Goal: Navigation & Orientation: Find specific page/section

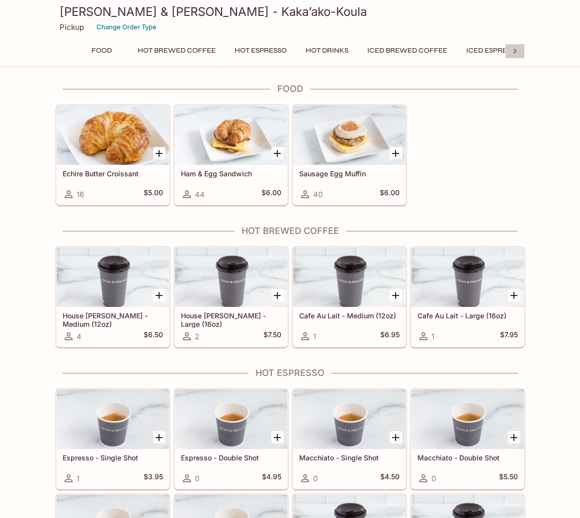
click at [513, 53] on icon at bounding box center [515, 51] width 10 height 10
click at [513, 53] on div "Food Hot Brewed Coffee Hot Espresso Hot Drinks Iced Brewed Coffee Iced Espresso…" at bounding box center [290, 54] width 469 height 20
click at [61, 49] on icon at bounding box center [66, 51] width 10 height 10
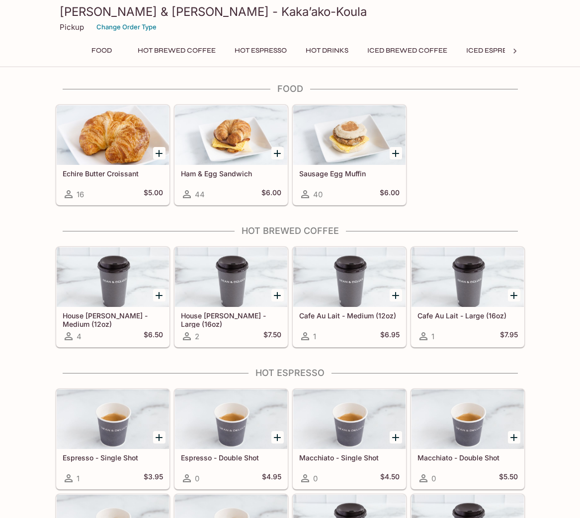
click at [61, 48] on div "Food Hot Brewed Coffee Hot Espresso Hot Drinks Iced Brewed Coffee Iced Espresso…" at bounding box center [290, 54] width 469 height 20
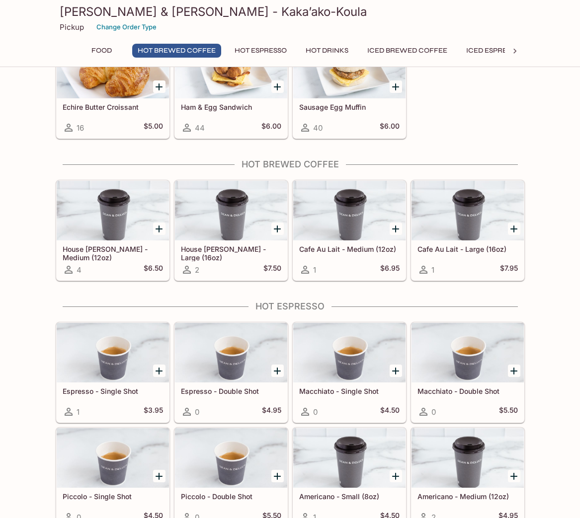
scroll to position [50, 0]
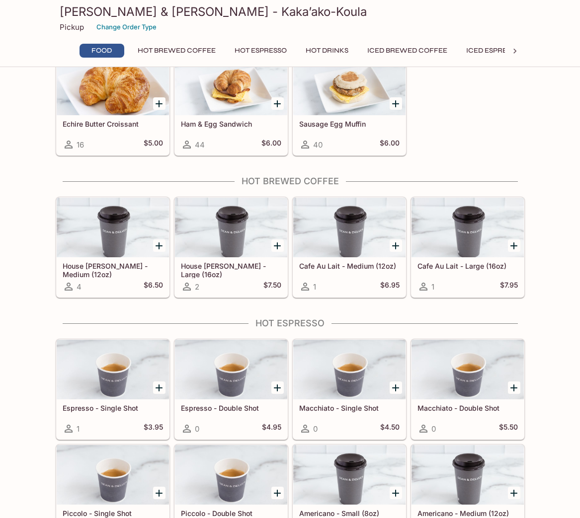
click at [507, 54] on div at bounding box center [515, 51] width 20 height 15
click at [506, 54] on div "Food Hot Brewed Coffee Hot Espresso Hot Drinks Iced Brewed Coffee Iced Espresso…" at bounding box center [290, 54] width 469 height 20
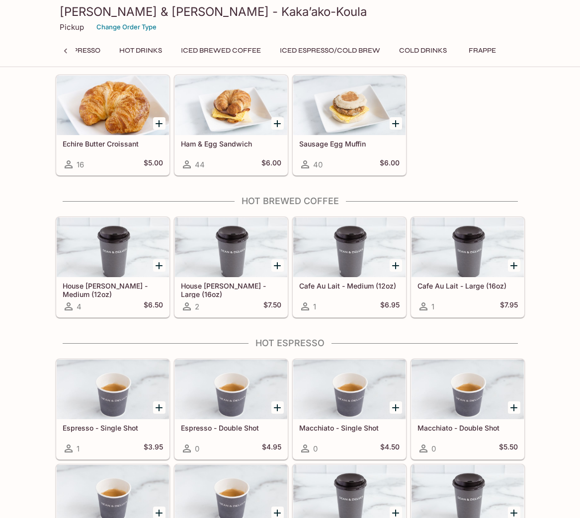
scroll to position [99, 0]
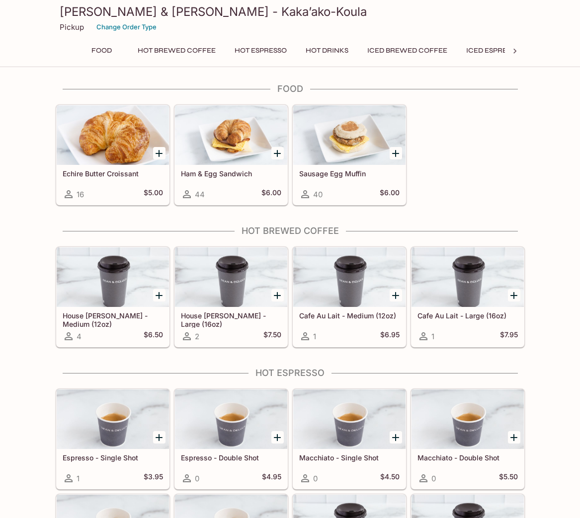
click at [515, 54] on icon at bounding box center [515, 51] width 10 height 10
click at [515, 55] on div "Food Hot Brewed Coffee Hot Espresso Hot Drinks Iced Brewed Coffee Iced Espresso…" at bounding box center [290, 54] width 469 height 20
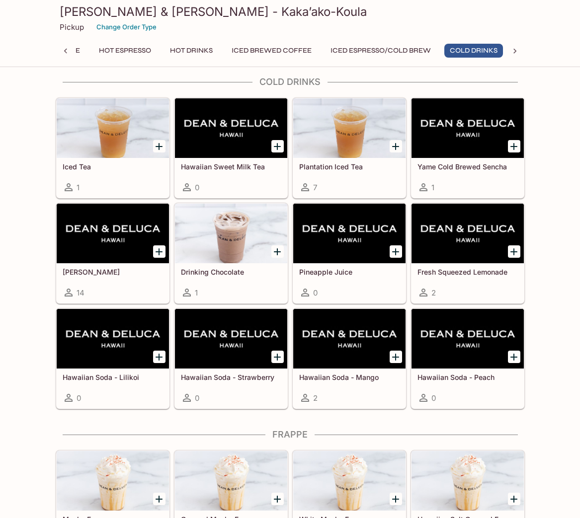
scroll to position [1736, 0]
